Goal: Task Accomplishment & Management: Use online tool/utility

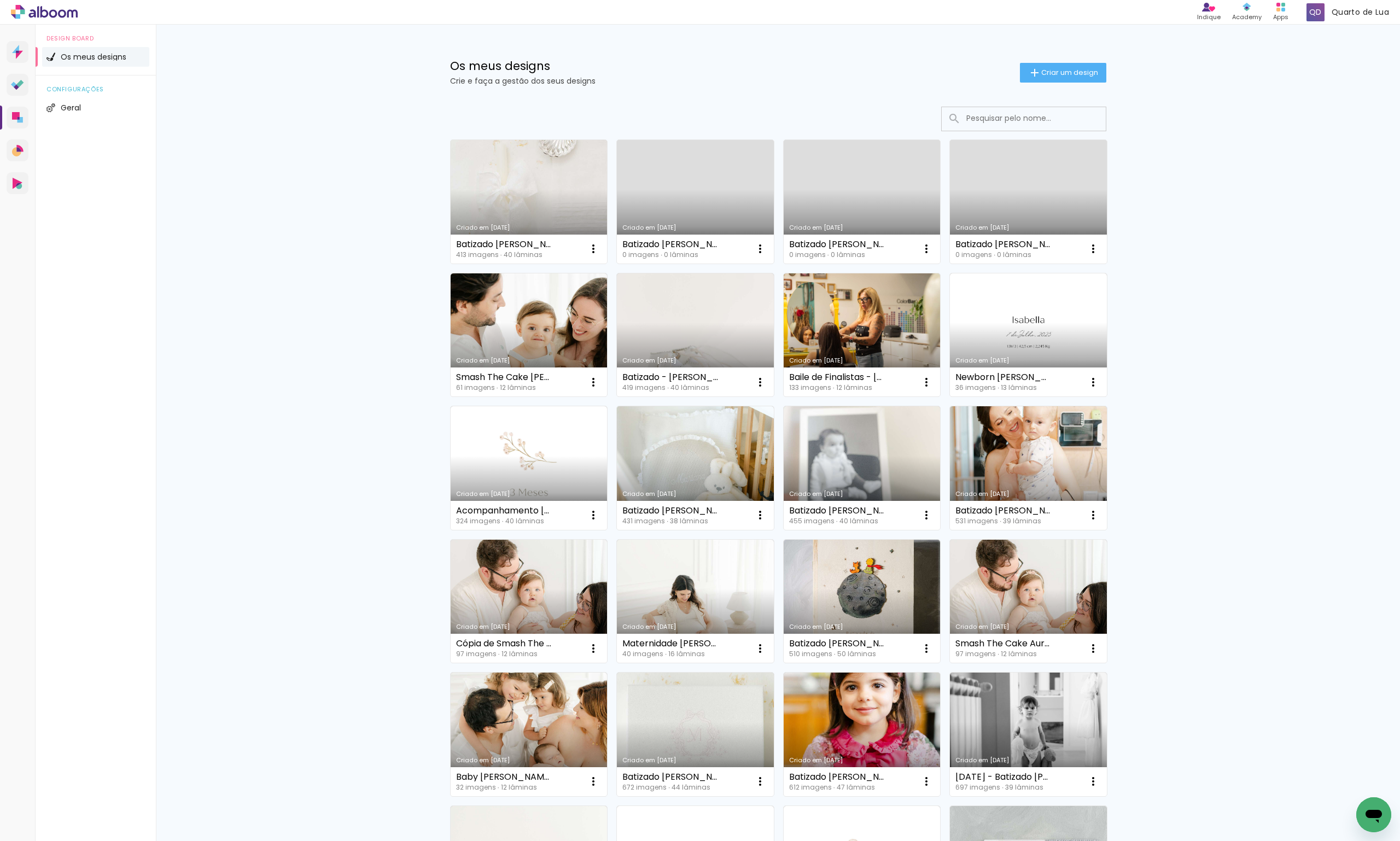
click at [527, 159] on link "Criado em [DATE]" at bounding box center [529, 202] width 157 height 124
